Goal: Task Accomplishment & Management: Manage account settings

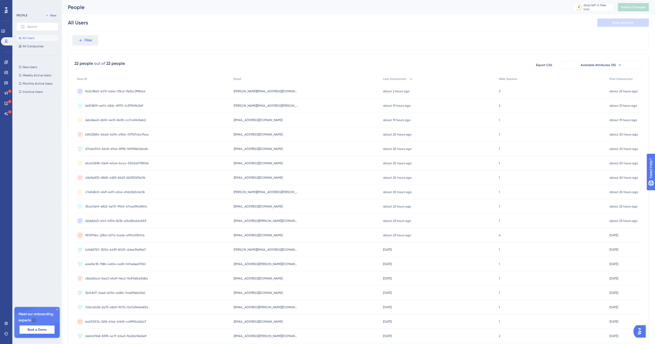
click at [92, 40] on span "Filter" at bounding box center [88, 40] width 8 height 6
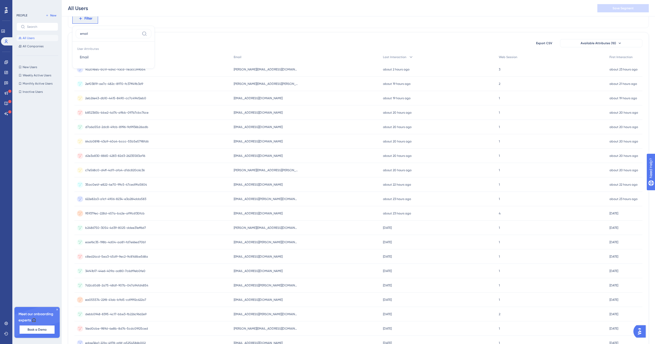
type input "email"
click at [89, 58] on span "Email" at bounding box center [84, 57] width 9 height 6
click at [88, 60] on label "contains" at bounding box center [91, 61] width 14 height 6
click at [93, 58] on input "text" at bounding box center [106, 60] width 48 height 4
type input "[PERSON_NAME]"
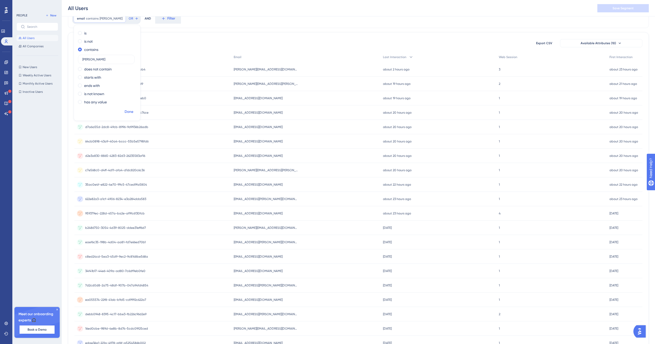
drag, startPoint x: 0, startPoint y: 0, endPoint x: 131, endPoint y: 113, distance: 173.2
click at [131, 113] on span "Done" at bounding box center [129, 112] width 9 height 6
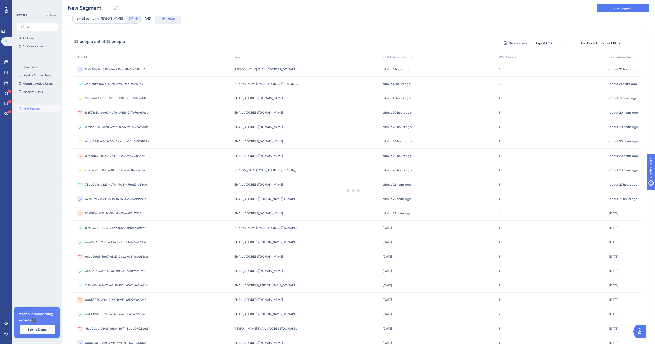
scroll to position [0, 0]
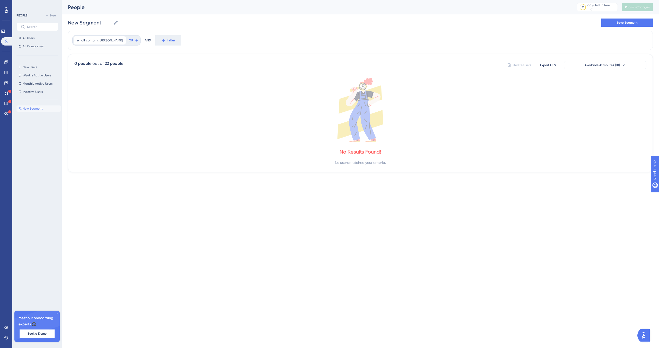
click at [115, 24] on icon at bounding box center [116, 23] width 4 height 4
click at [111, 24] on input "New Segment" at bounding box center [90, 22] width 44 height 7
drag, startPoint x: 131, startPoint y: 113, endPoint x: 63, endPoint y: 21, distance: 114.9
click at [63, 21] on div "Performance Users Engagement Widgets Feedback Product Updates Knowledge Base AI…" at bounding box center [360, 90] width 597 height 180
type input "[PERSON_NAME]'s Users"
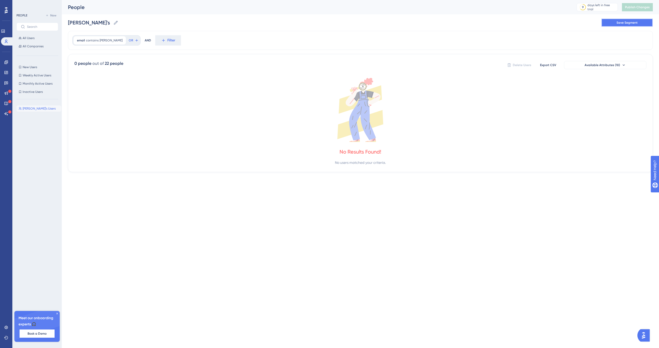
drag, startPoint x: 63, startPoint y: 21, endPoint x: 634, endPoint y: 22, distance: 570.7
click at [634, 22] on span "Save Segment" at bounding box center [626, 23] width 21 height 4
click at [36, 109] on span "[PERSON_NAME]'s Users" at bounding box center [39, 109] width 33 height 4
click at [32, 36] on span "All Users" at bounding box center [29, 38] width 12 height 4
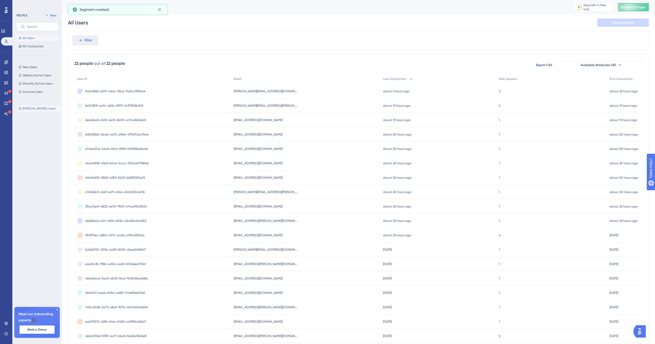
click at [40, 109] on span "[PERSON_NAME]'s Users" at bounding box center [39, 109] width 33 height 4
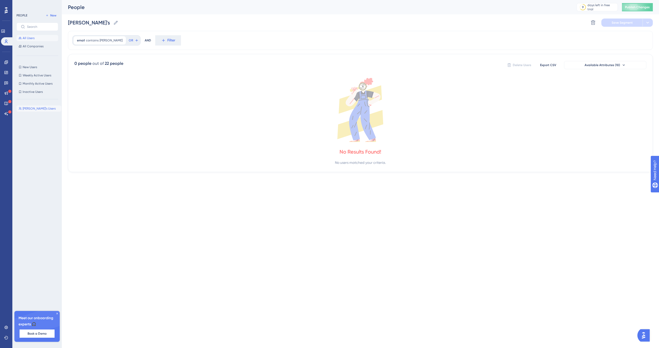
click at [32, 37] on span "All Users" at bounding box center [29, 38] width 12 height 4
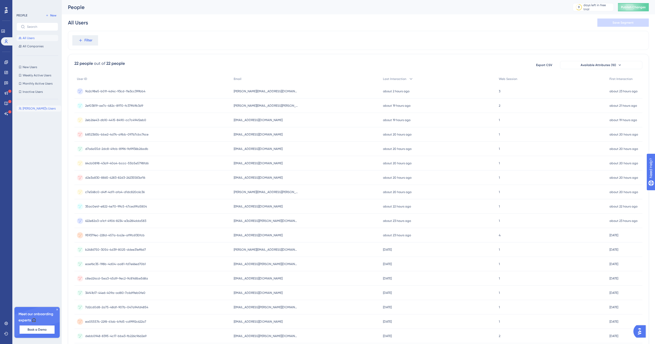
click at [39, 106] on button "[PERSON_NAME]'s Users [PERSON_NAME]'s Users" at bounding box center [38, 109] width 45 height 6
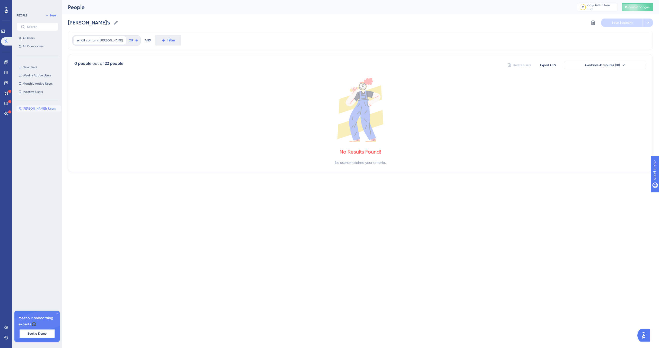
click at [122, 8] on div "People" at bounding box center [316, 7] width 496 height 7
drag, startPoint x: 122, startPoint y: 8, endPoint x: 34, endPoint y: 40, distance: 92.9
click at [34, 40] on button "All Users" at bounding box center [37, 38] width 42 height 6
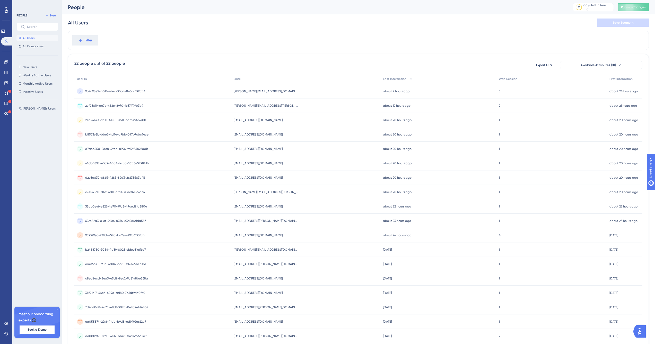
click at [43, 109] on button "[PERSON_NAME]'s Users [PERSON_NAME]'s Users" at bounding box center [38, 109] width 45 height 6
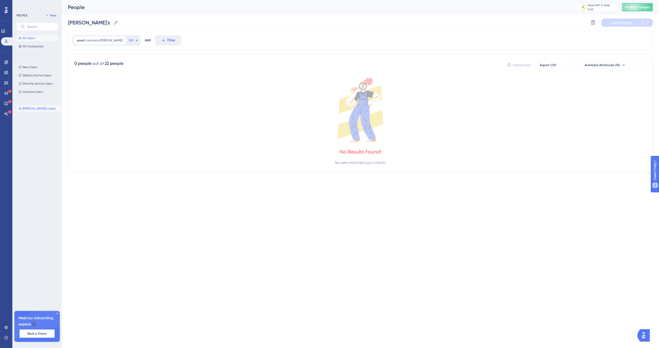
drag, startPoint x: 34, startPoint y: 40, endPoint x: 41, endPoint y: 38, distance: 7.5
click at [41, 38] on button "All Users" at bounding box center [37, 38] width 42 height 6
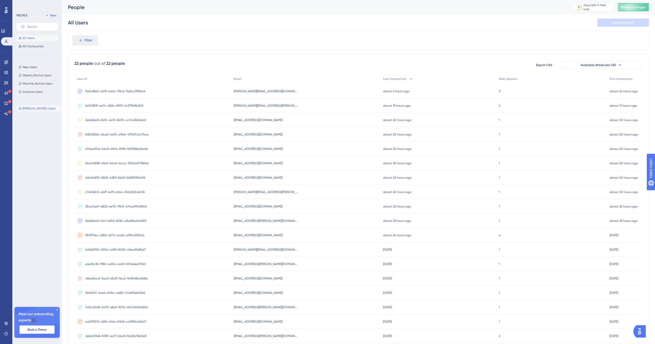
click at [41, 107] on span "[PERSON_NAME]'s Users" at bounding box center [39, 109] width 33 height 4
click at [31, 36] on span "All Users" at bounding box center [29, 38] width 12 height 4
